Goal: Navigation & Orientation: Find specific page/section

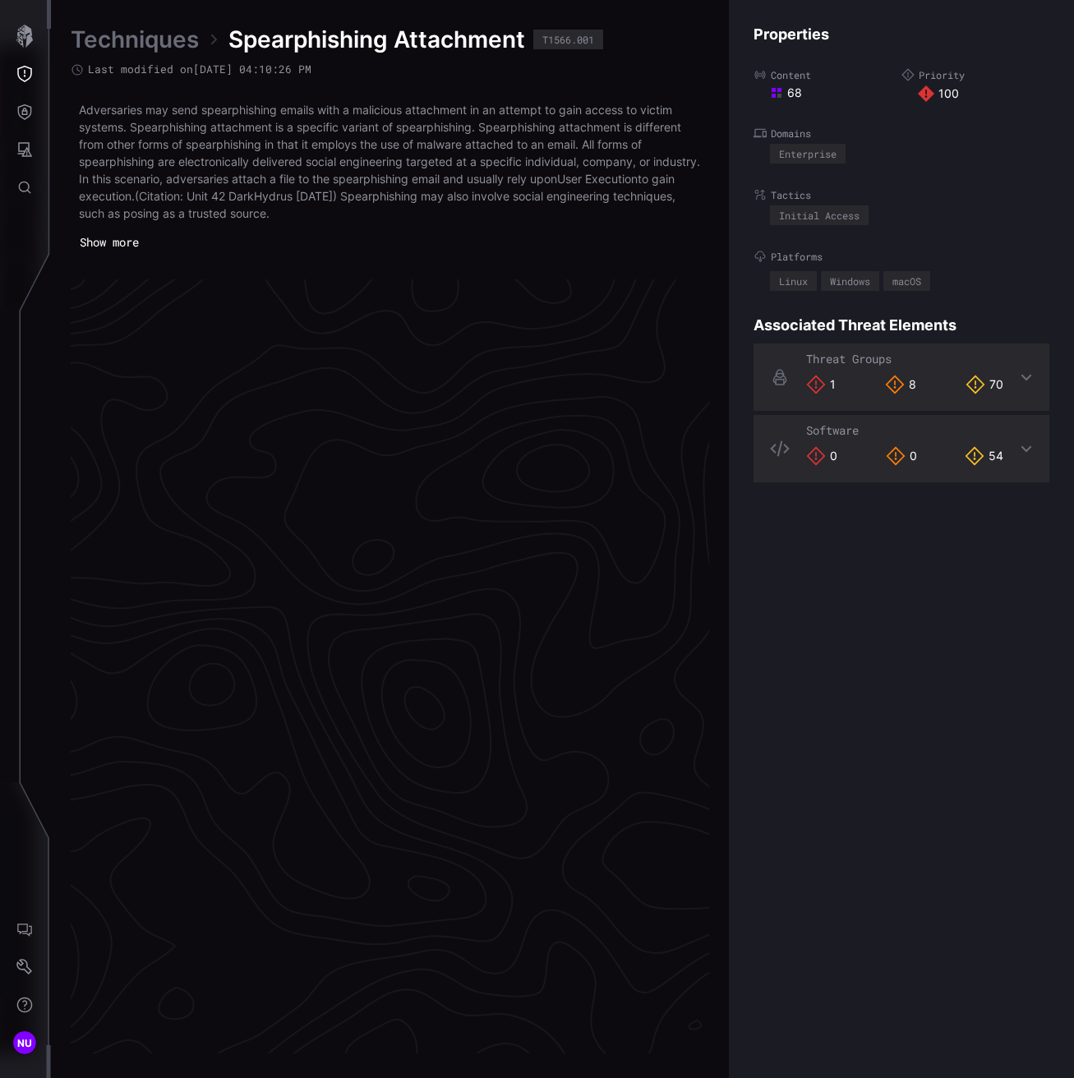
scroll to position [3300, 836]
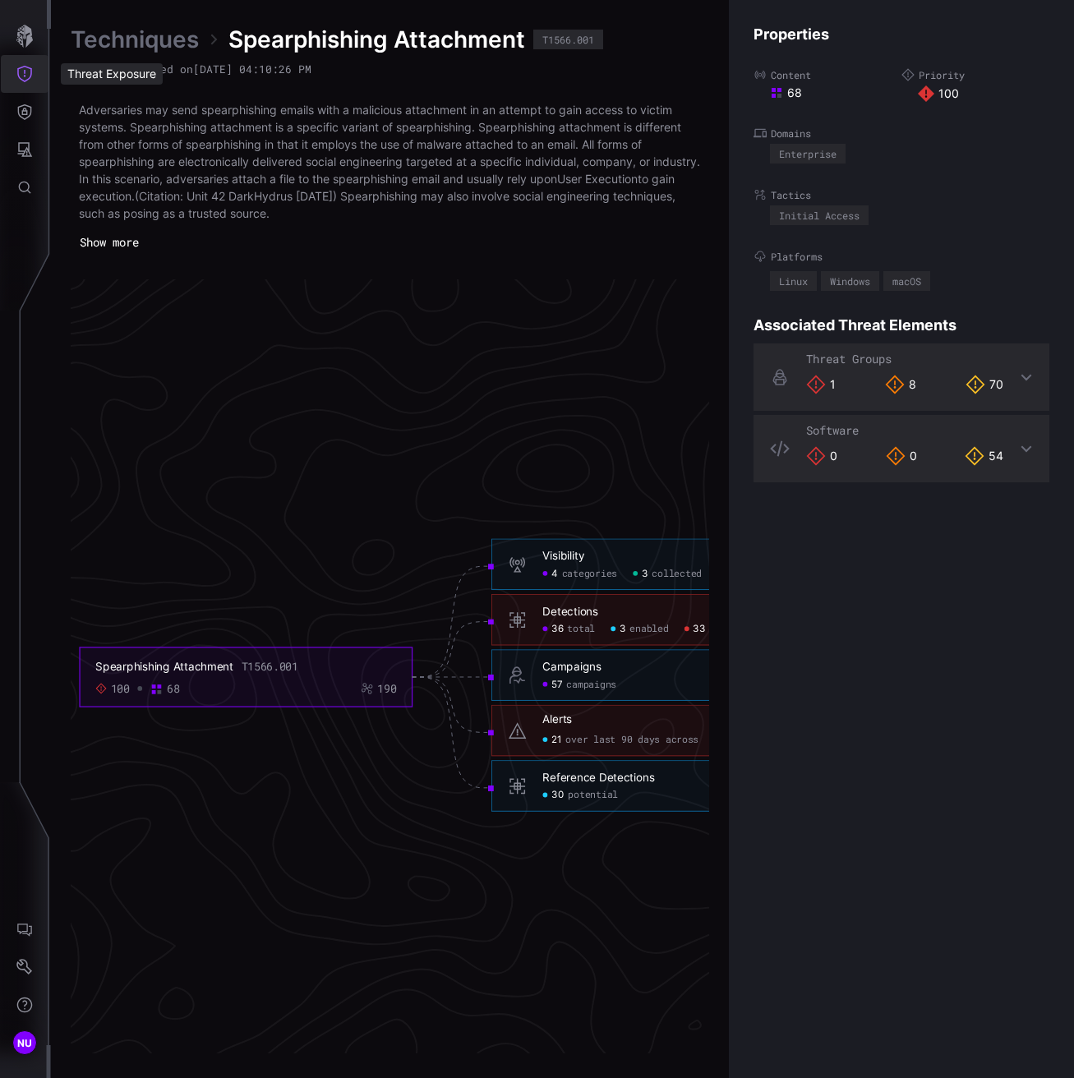
click at [27, 63] on button "Threat Exposure" at bounding box center [25, 74] width 48 height 38
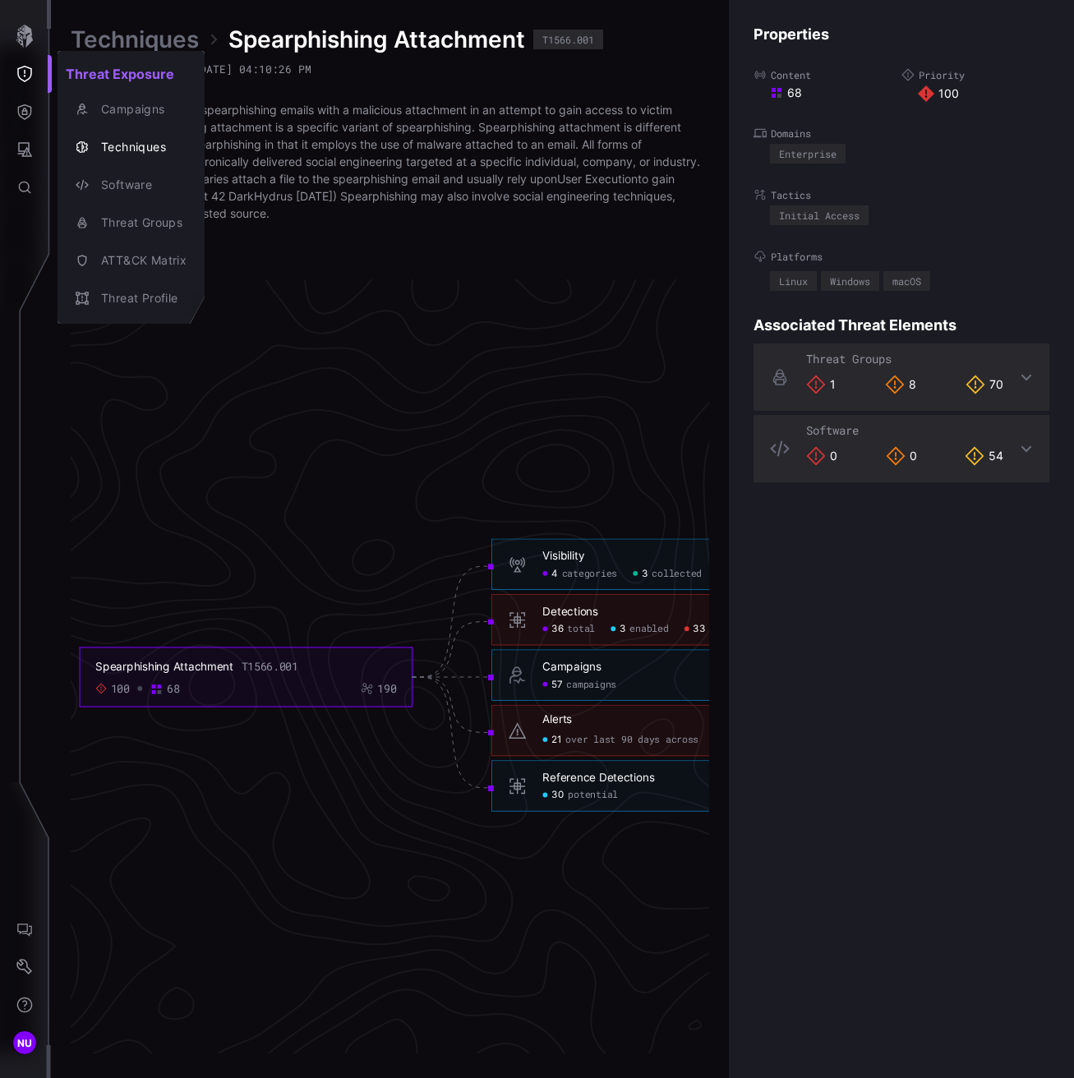
click at [24, 41] on div at bounding box center [537, 539] width 1074 height 1078
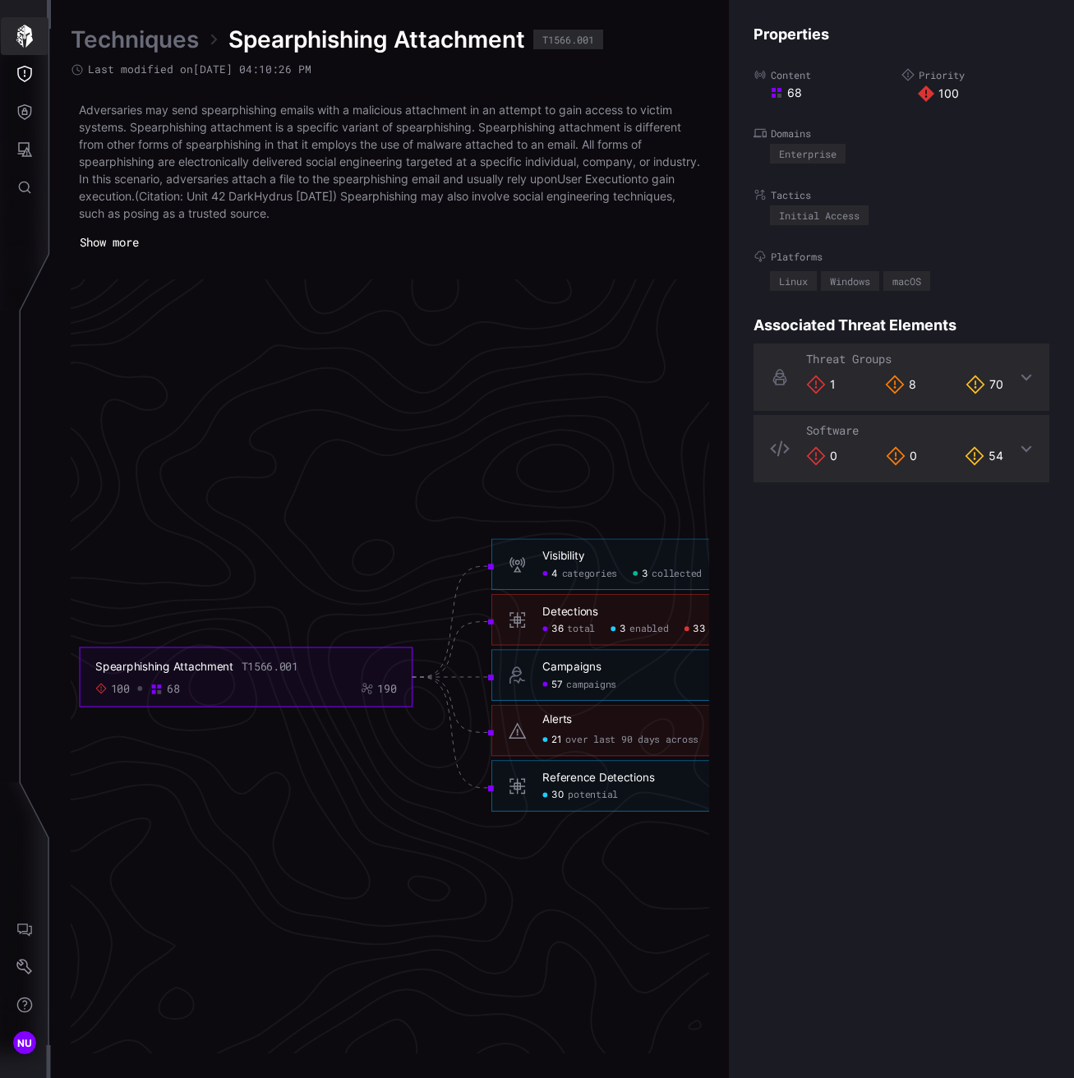
click at [21, 32] on icon "button" at bounding box center [24, 36] width 16 height 23
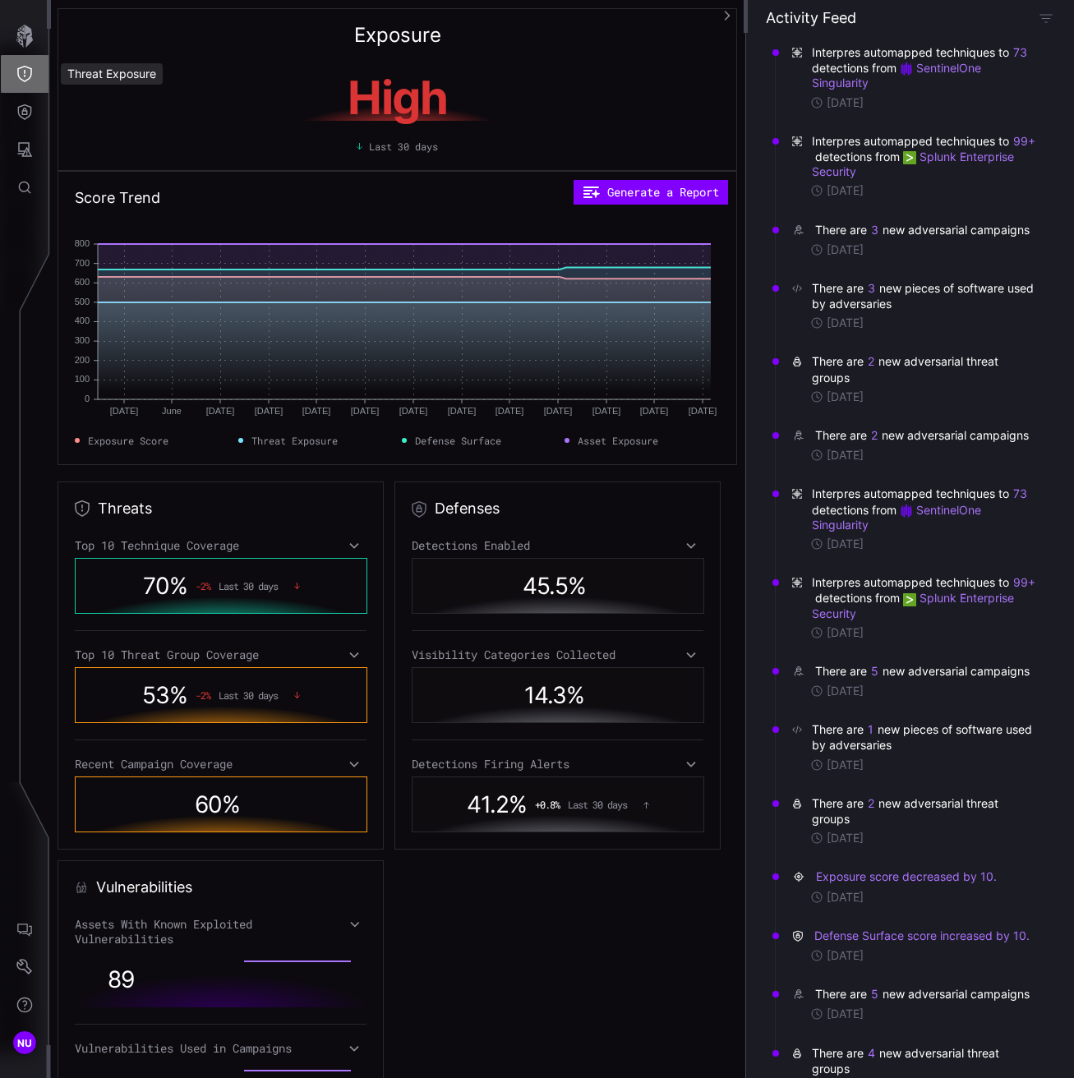
click at [12, 70] on button "Threat Exposure" at bounding box center [25, 74] width 48 height 38
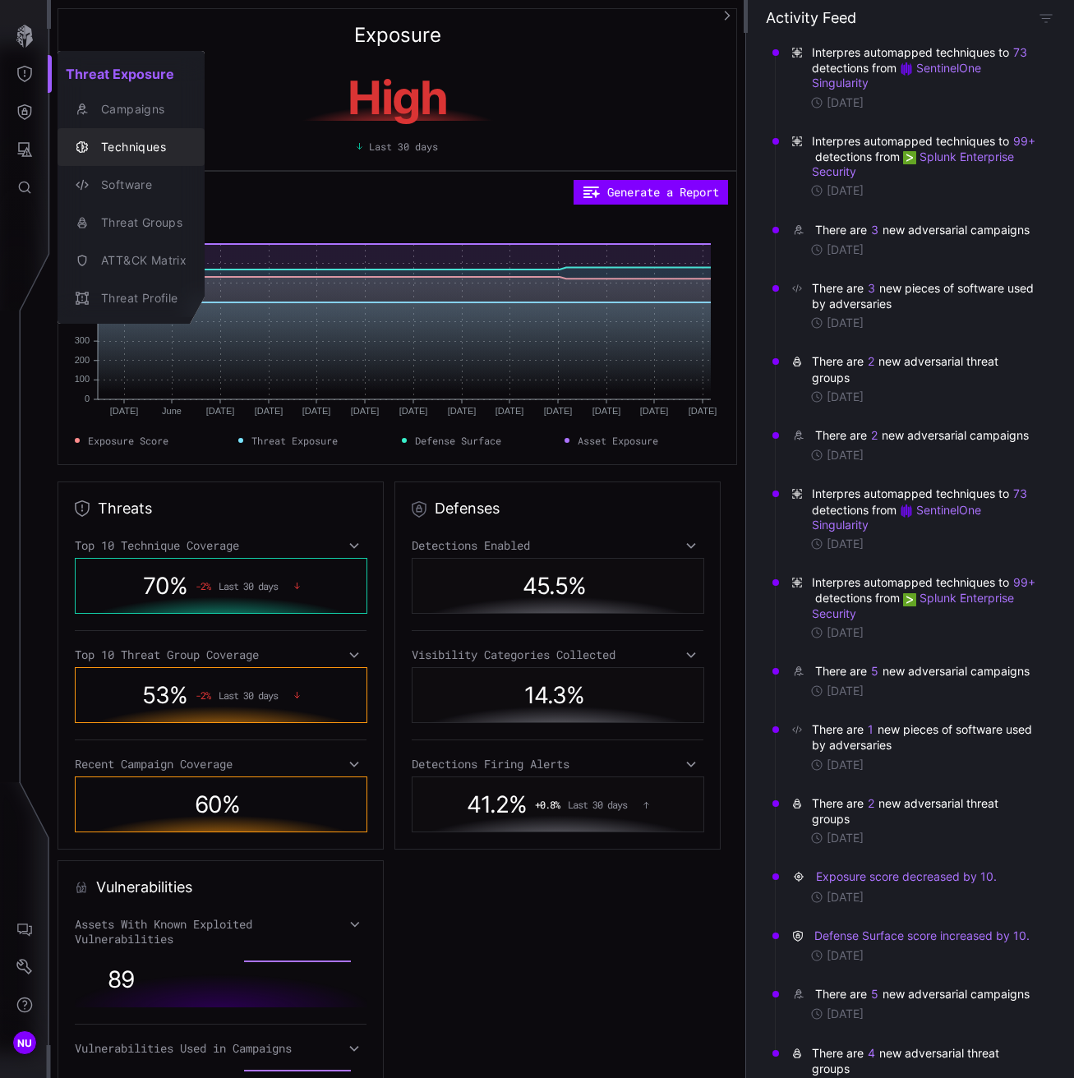
click at [93, 144] on div "Techniques" at bounding box center [140, 147] width 94 height 21
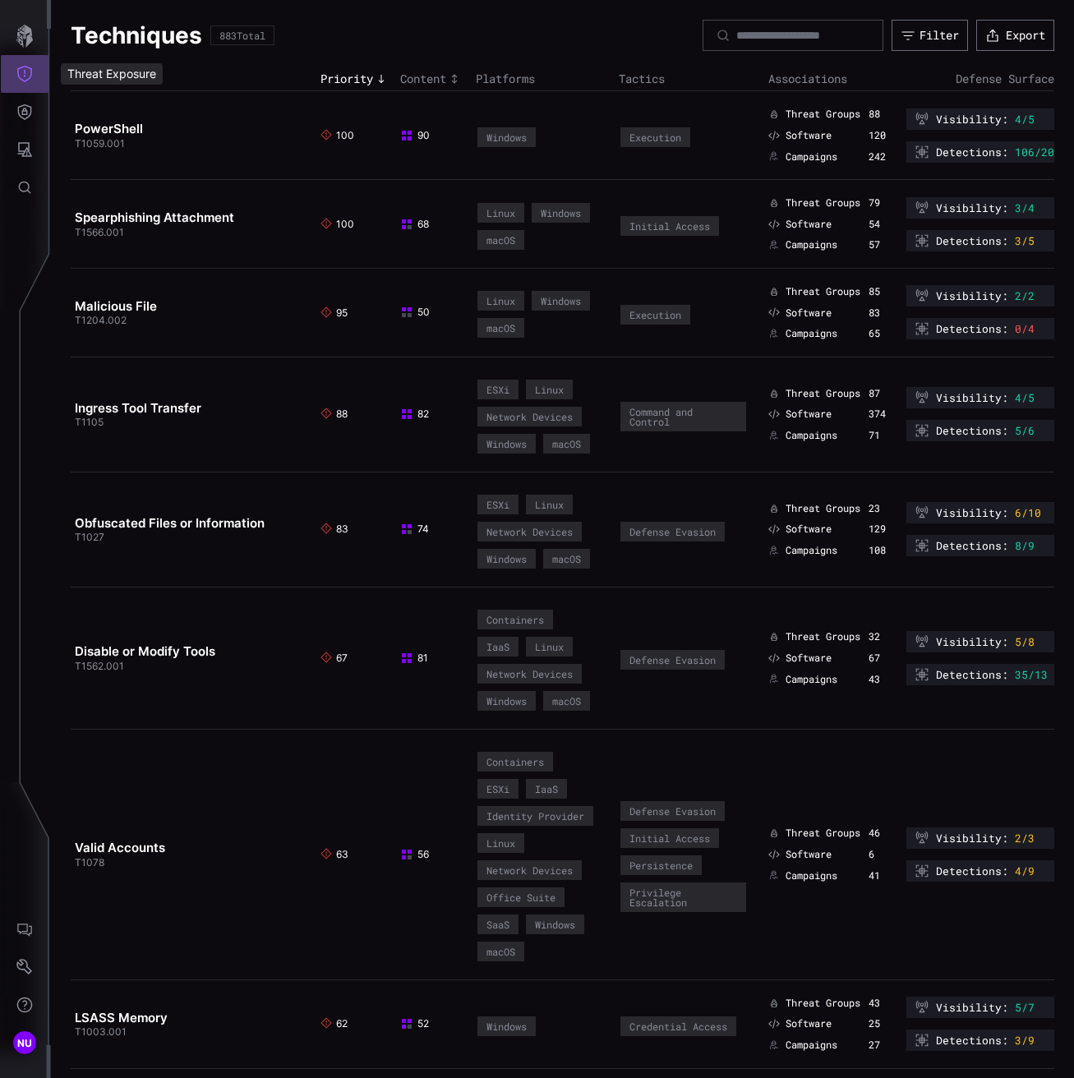
click at [25, 76] on icon "Threat Exposure" at bounding box center [24, 74] width 16 height 16
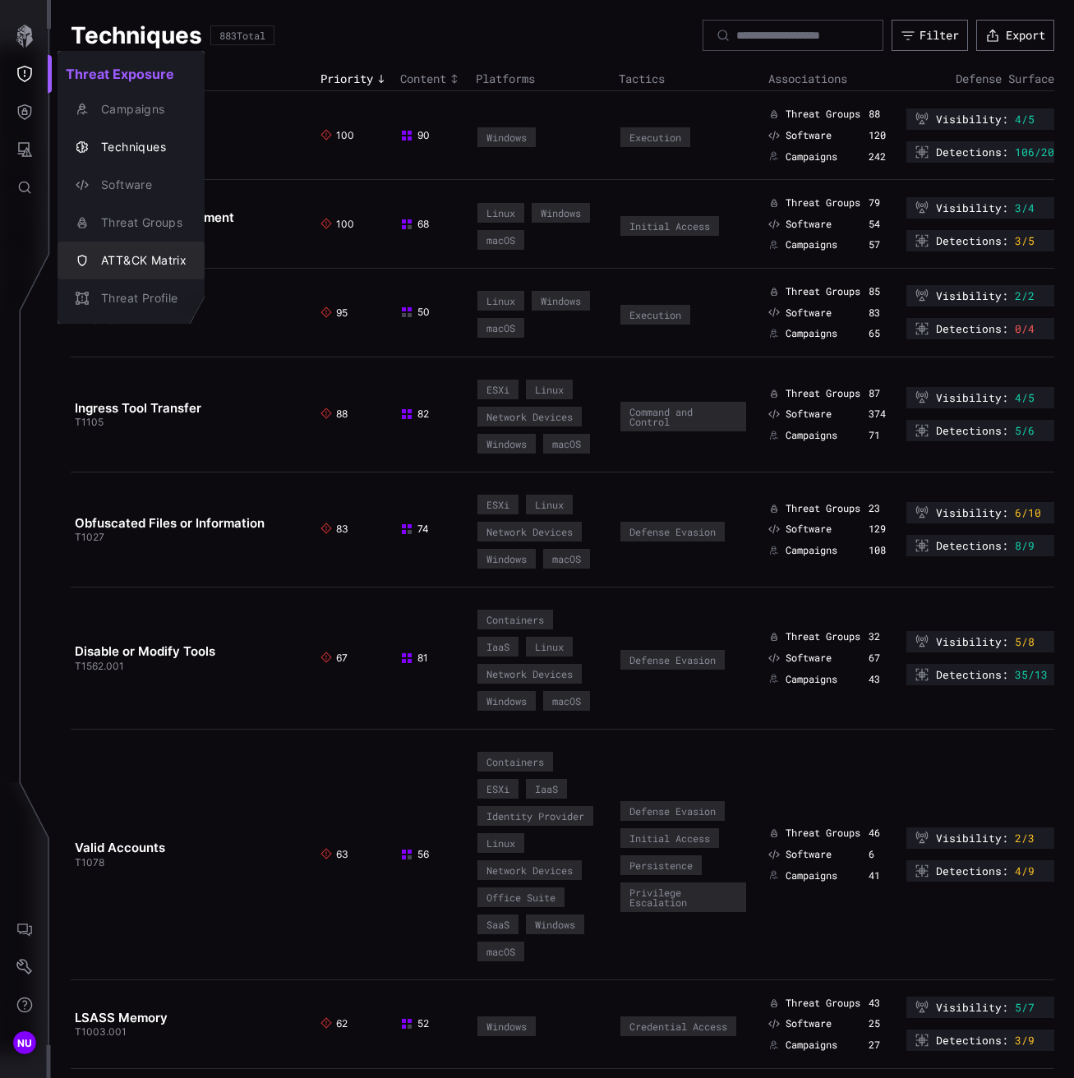
click at [111, 251] on div "ATT&CK Matrix" at bounding box center [140, 261] width 94 height 21
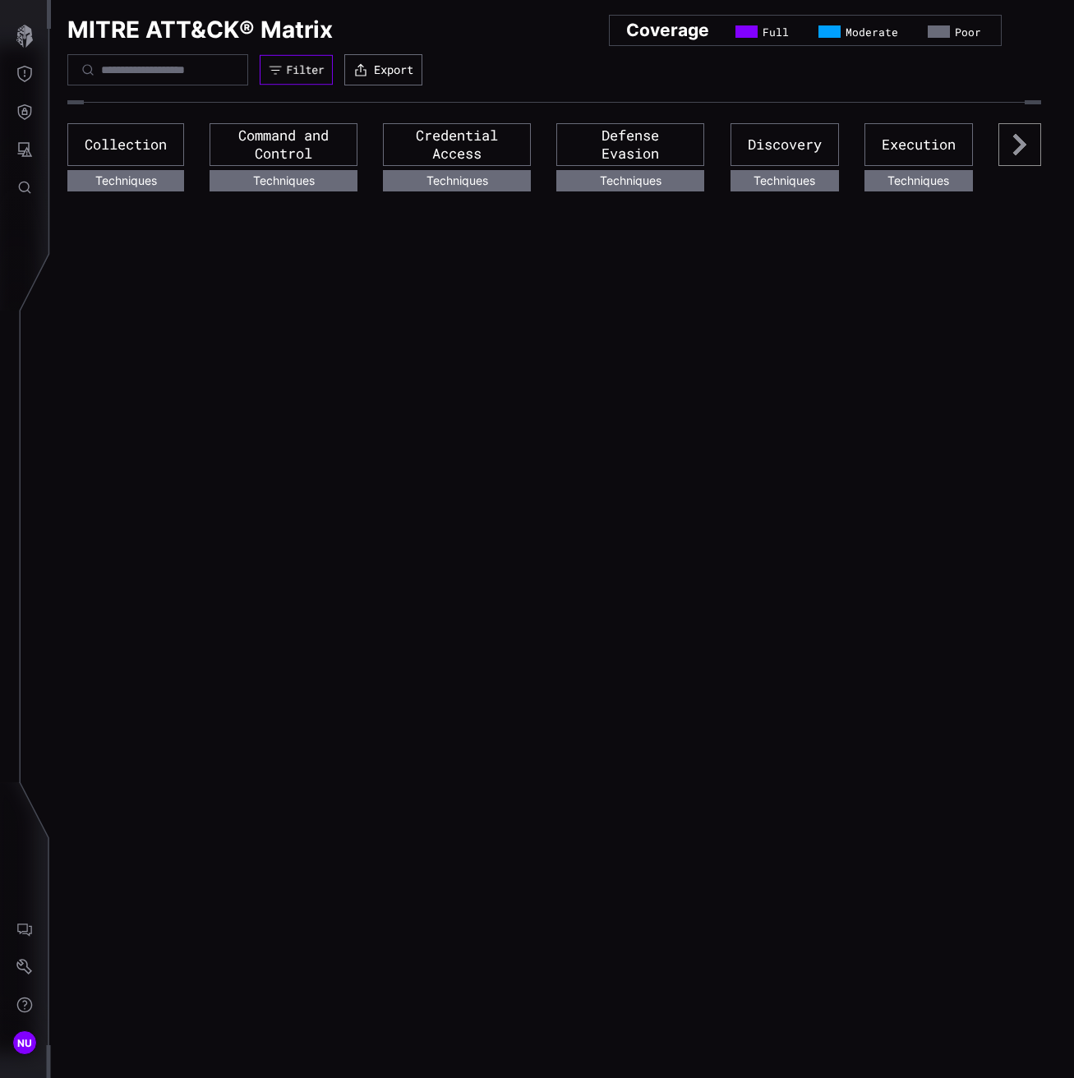
click at [325, 68] on div "Filter" at bounding box center [306, 69] width 38 height 14
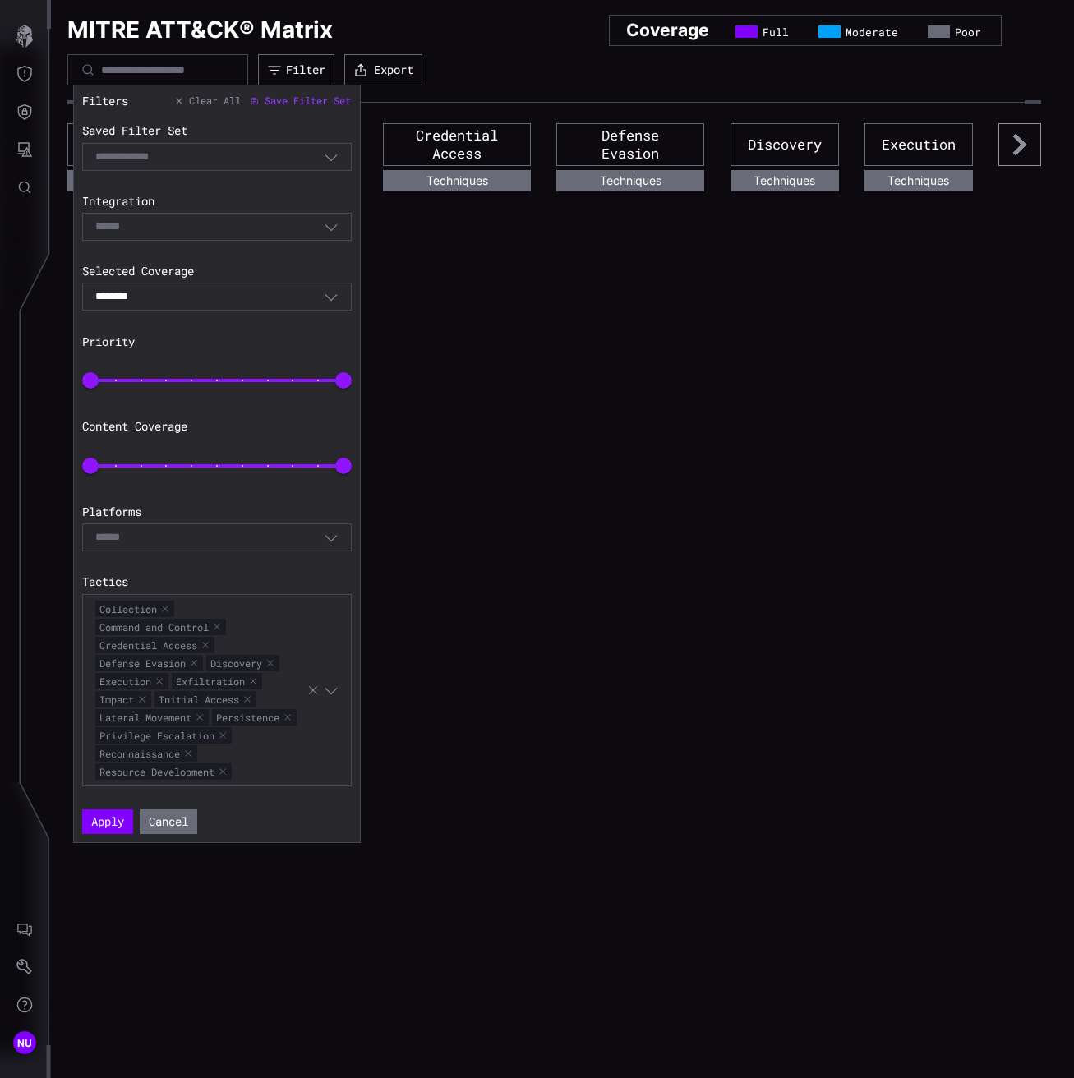
click at [216, 98] on span "Clear All" at bounding box center [215, 100] width 52 height 13
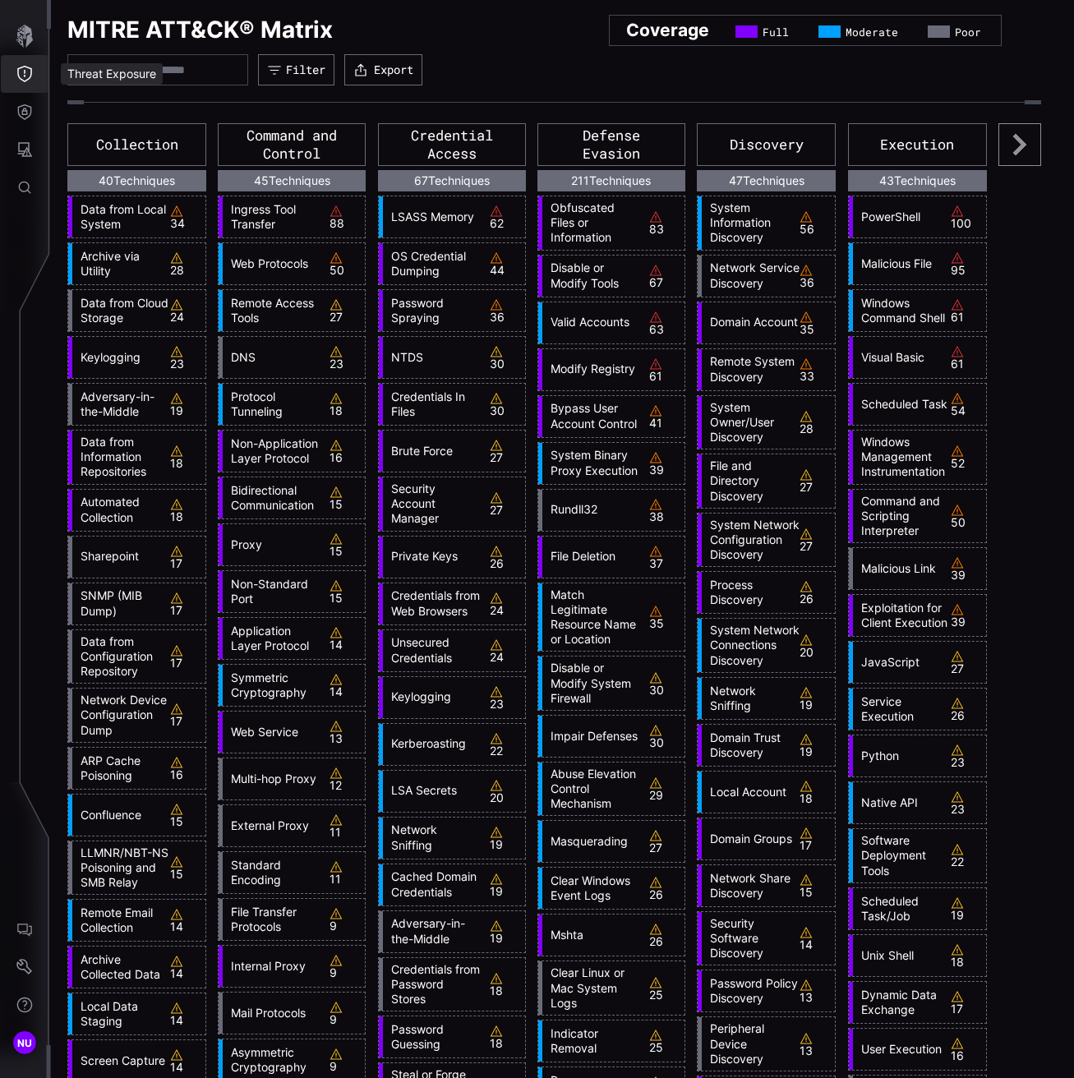
click at [22, 77] on icon "Threat Exposure" at bounding box center [24, 74] width 16 height 16
